Goal: Navigation & Orientation: Find specific page/section

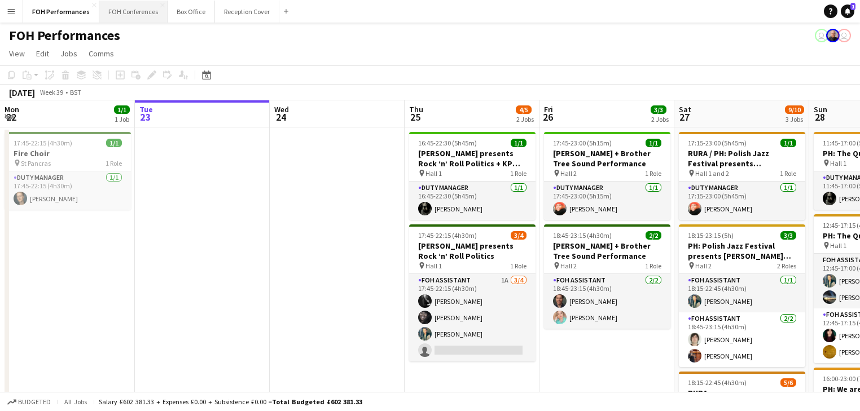
click at [127, 17] on button "FOH Conferences Close" at bounding box center [133, 12] width 68 height 22
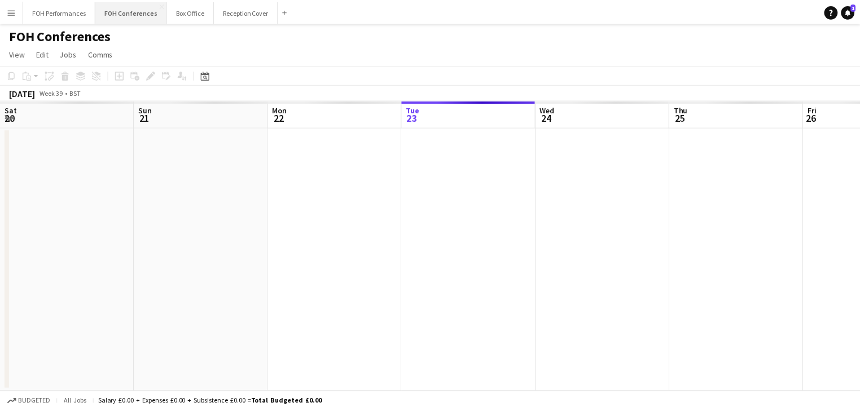
scroll to position [0, 270]
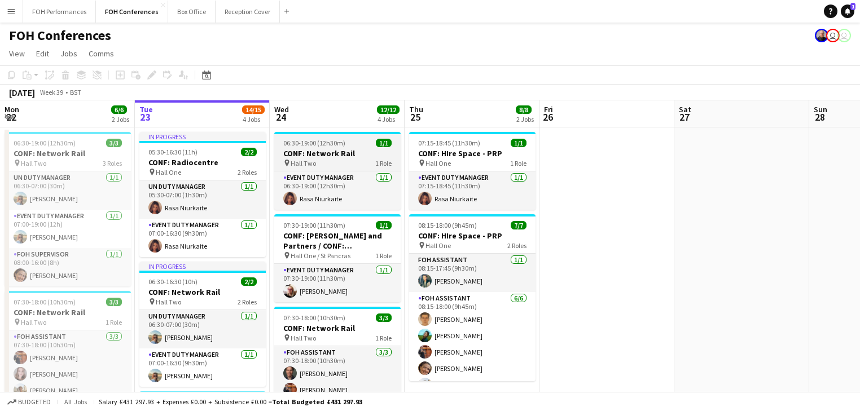
click at [342, 152] on h3 "CONF: Network Rail" at bounding box center [337, 153] width 126 height 10
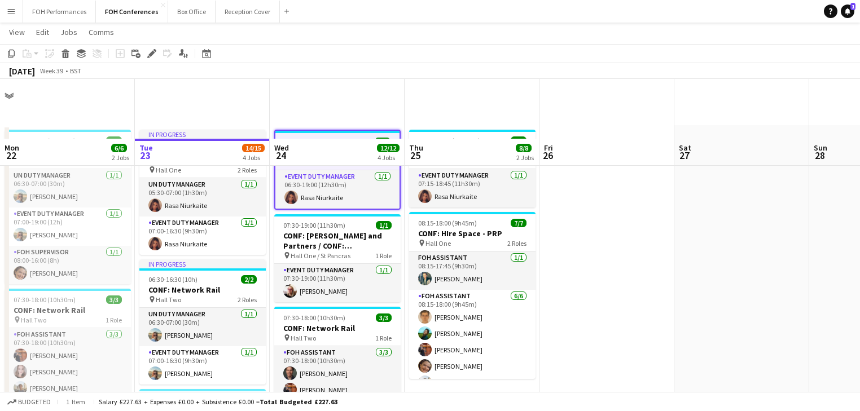
scroll to position [0, 0]
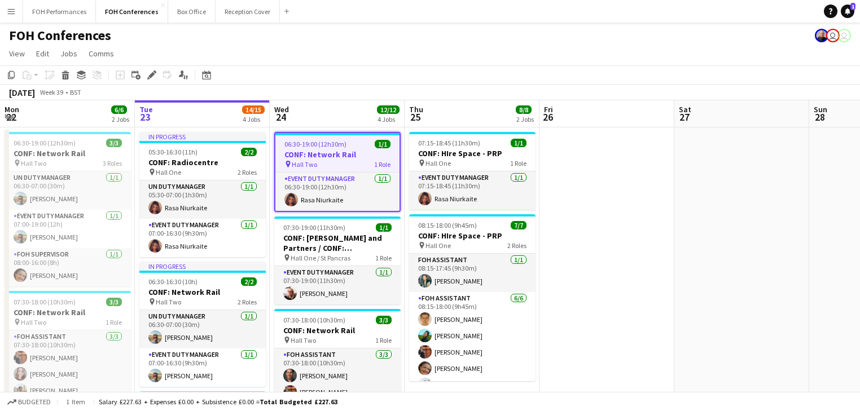
click at [345, 160] on div "pin Hall Two 1 Role" at bounding box center [337, 164] width 124 height 9
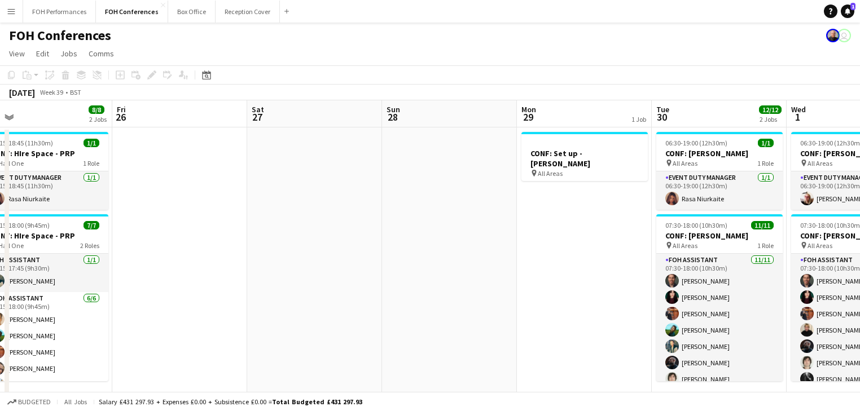
drag, startPoint x: 571, startPoint y: 171, endPoint x: 144, endPoint y: 138, distance: 428.5
click at [144, 138] on app-calendar-viewport "Mon 22 6/6 2 Jobs Tue 23 14/15 4 Jobs Wed 24 12/12 4 Jobs Thu 25 8/8 2 Jobs Fri…" at bounding box center [430, 418] width 860 height 637
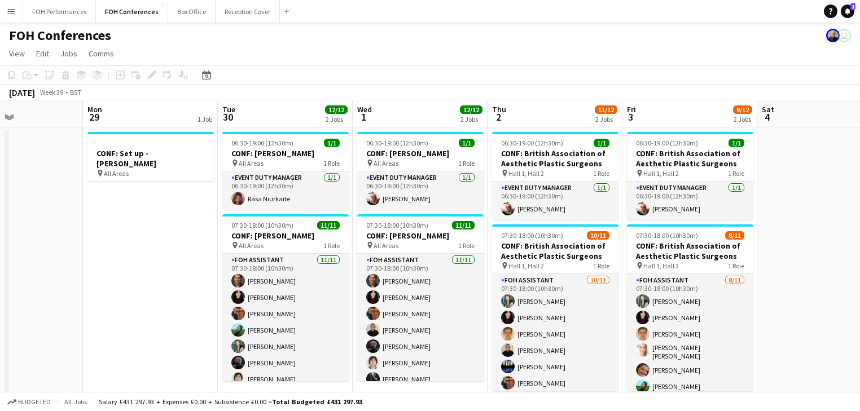
scroll to position [0, 348]
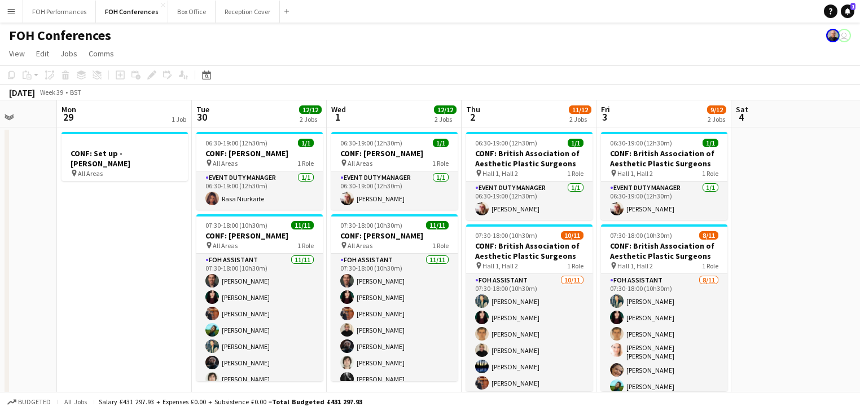
drag, startPoint x: 504, startPoint y: 187, endPoint x: 45, endPoint y: 153, distance: 460.6
click at [45, 153] on app-calendar-viewport "Fri 26 Sat 27 Sun 28 Mon 29 1 Job Tue 30 12/12 2 Jobs Wed 1 12/12 2 Jobs Thu 2 …" at bounding box center [430, 418] width 860 height 637
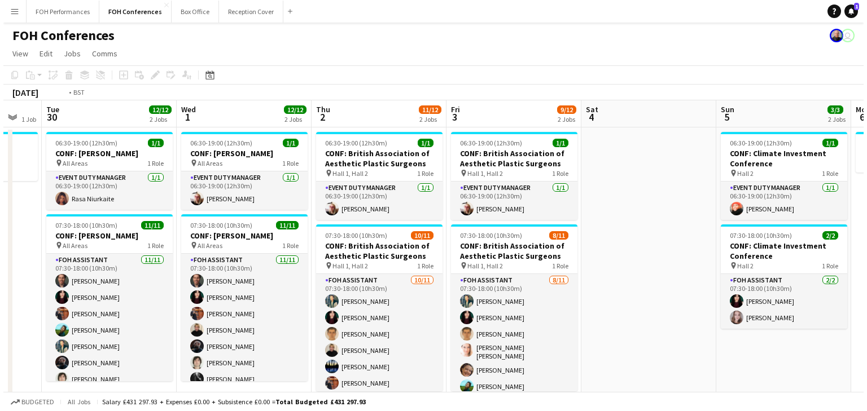
scroll to position [0, 525]
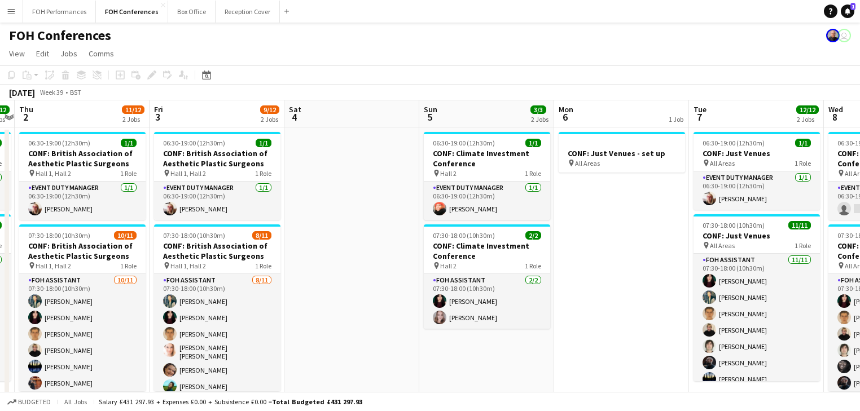
drag, startPoint x: 634, startPoint y: 193, endPoint x: 237, endPoint y: 172, distance: 397.8
click at [237, 172] on app-calendar-viewport "Sun 28 Mon 29 1 Job Tue 30 12/12 2 Jobs Wed 1 12/12 2 Jobs Thu 2 11/12 2 Jobs F…" at bounding box center [430, 418] width 860 height 637
click at [77, 14] on button "FOH Performances Close" at bounding box center [59, 12] width 73 height 22
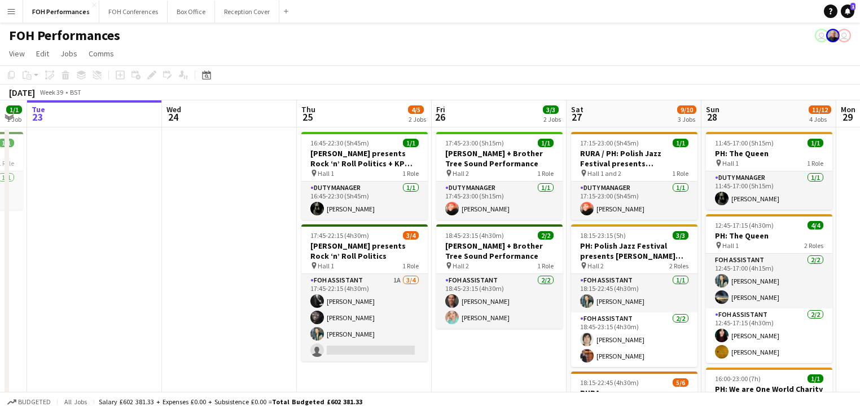
scroll to position [0, 446]
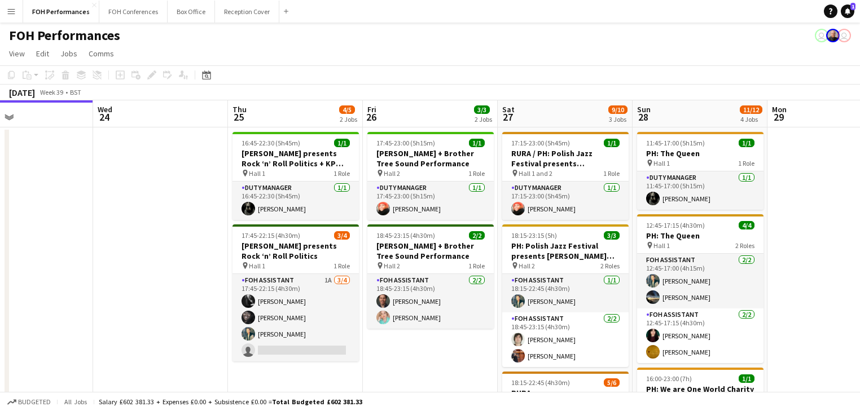
drag, startPoint x: 571, startPoint y: 214, endPoint x: 397, endPoint y: 202, distance: 174.8
click at [397, 202] on app-calendar-viewport "Sat 20 11/12 4 Jobs Sun 21 6/6 2 Jobs Mon 22 1/1 1 Job Tue 23 Wed 24 Thu 25 4/5…" at bounding box center [430, 397] width 860 height 595
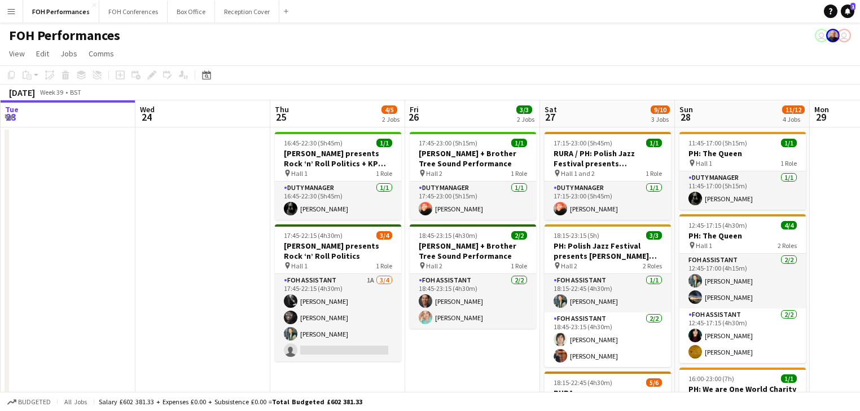
drag, startPoint x: 747, startPoint y: 192, endPoint x: 646, endPoint y: 196, distance: 101.7
click at [646, 196] on app-calendar-viewport "Sat 20 11/12 4 Jobs Sun 21 6/6 2 Jobs Mon 22 1/1 1 Job Tue 23 Wed 24 Thu 25 4/5…" at bounding box center [430, 397] width 860 height 595
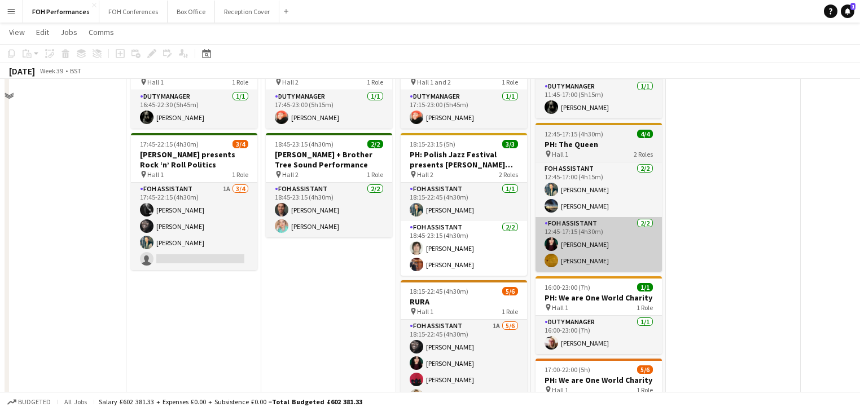
scroll to position [0, 0]
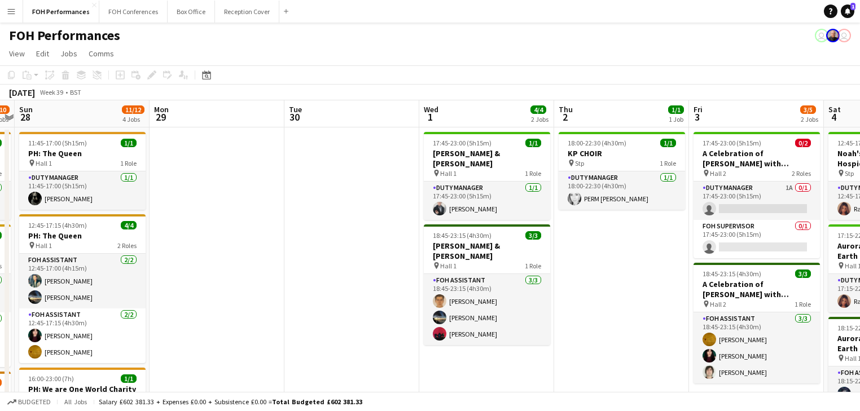
drag, startPoint x: 686, startPoint y: 199, endPoint x: 195, endPoint y: 147, distance: 494.3
click at [195, 147] on app-calendar-viewport "Thu 25 4/5 2 Jobs Fri 26 3/3 2 Jobs Sat 27 9/10 3 Jobs Sun 28 11/12 4 Jobs Mon …" at bounding box center [430, 397] width 860 height 595
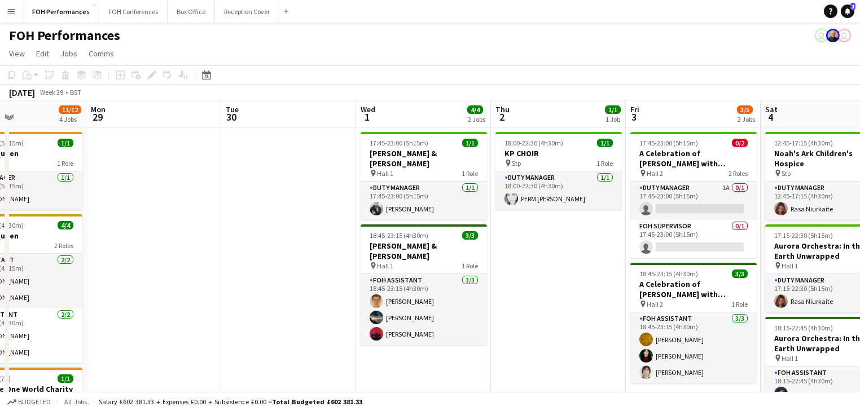
scroll to position [0, 464]
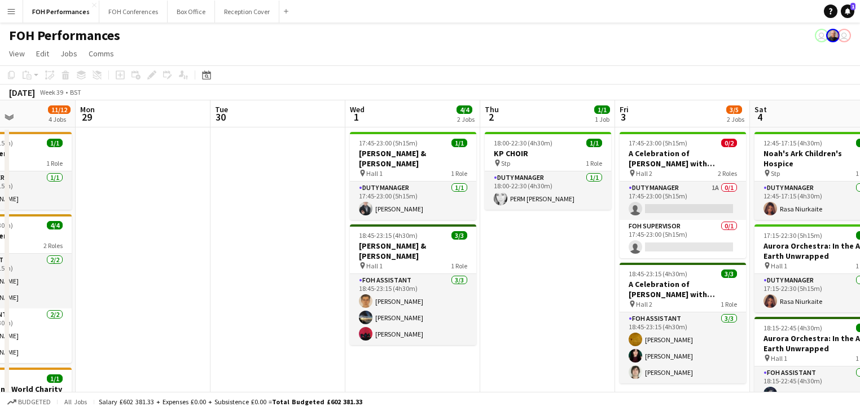
drag, startPoint x: 372, startPoint y: 165, endPoint x: 301, endPoint y: 158, distance: 72.0
click at [301, 158] on app-calendar-viewport "Thu 25 4/5 2 Jobs Fri 26 3/3 2 Jobs Sat 27 9/10 3 Jobs Sun 28 11/12 4 Jobs Mon …" at bounding box center [430, 397] width 860 height 595
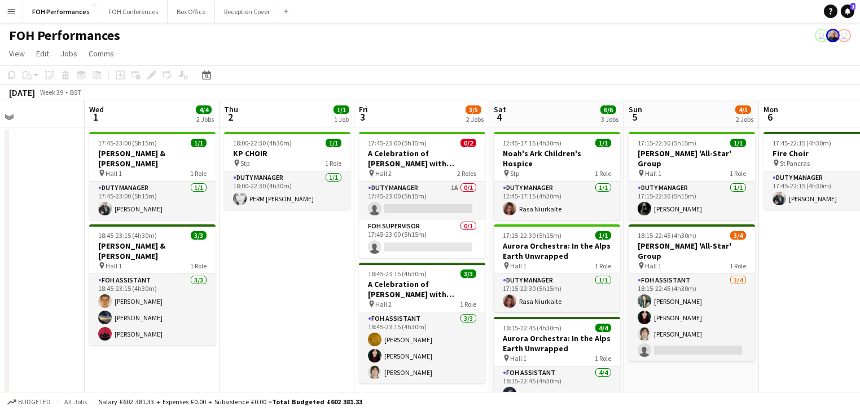
scroll to position [0, 473]
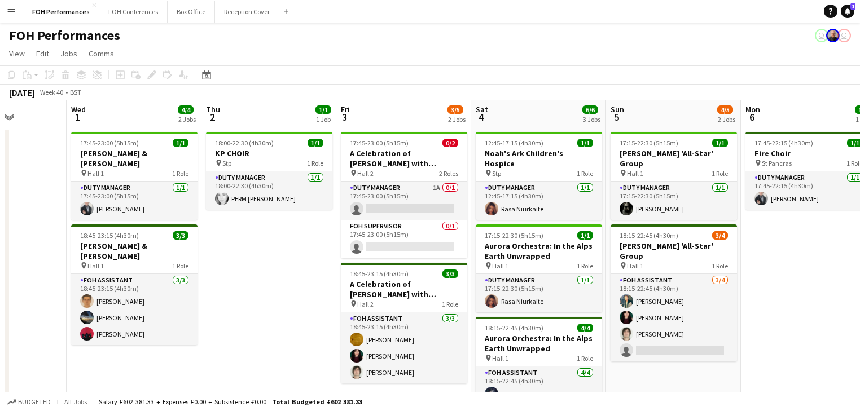
drag, startPoint x: 545, startPoint y: 251, endPoint x: 266, endPoint y: 214, distance: 281.1
click at [266, 214] on app-calendar-viewport "Sat 27 9/10 3 Jobs Sun 28 11/12 4 Jobs Mon 29 Tue 30 Wed 1 4/4 2 Jobs Thu 2 1/1…" at bounding box center [430, 397] width 860 height 595
